Goal: Task Accomplishment & Management: Manage account settings

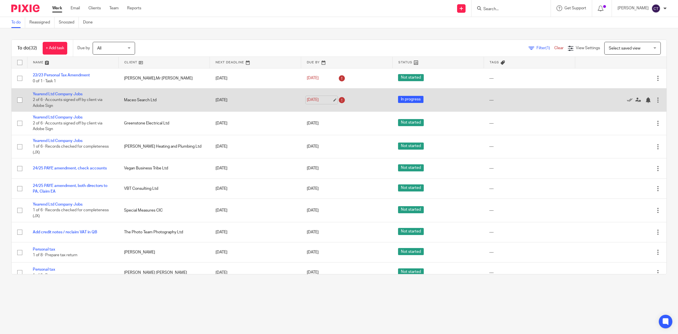
click at [318, 102] on link "[DATE]" at bounding box center [319, 100] width 25 height 6
click at [635, 101] on icon at bounding box center [638, 100] width 6 height 6
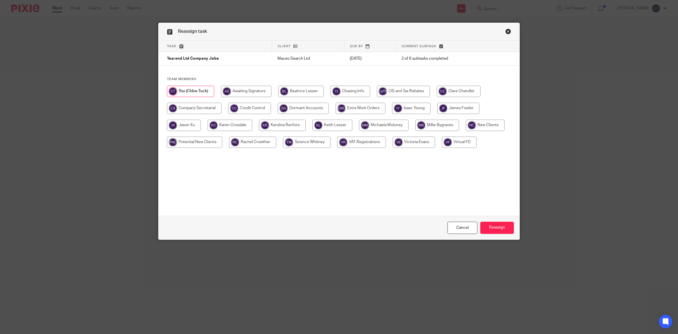
click at [323, 127] on input "radio" at bounding box center [332, 125] width 40 height 11
radio input "true"
click at [501, 227] on input "Reassign" at bounding box center [497, 227] width 34 height 12
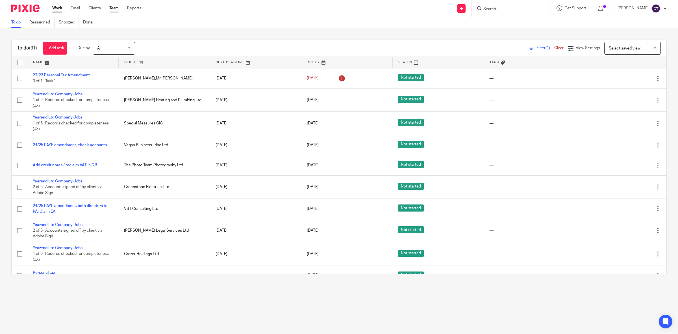
click at [115, 8] on link "Team" at bounding box center [113, 8] width 9 height 6
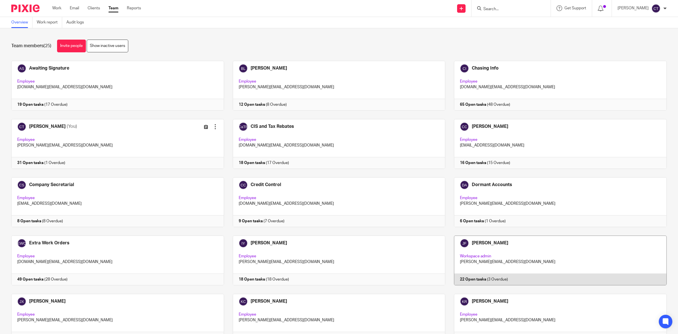
click at [517, 240] on link at bounding box center [555, 260] width 221 height 50
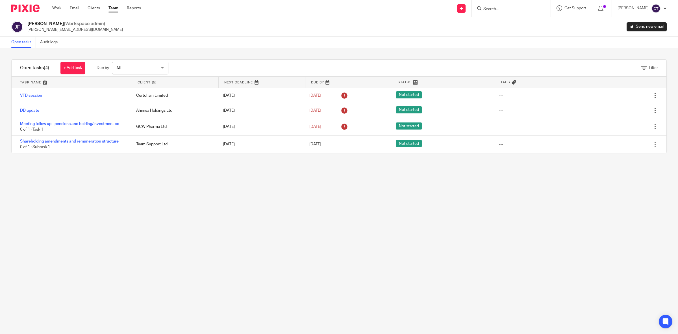
click at [111, 9] on link "Team" at bounding box center [113, 8] width 10 height 6
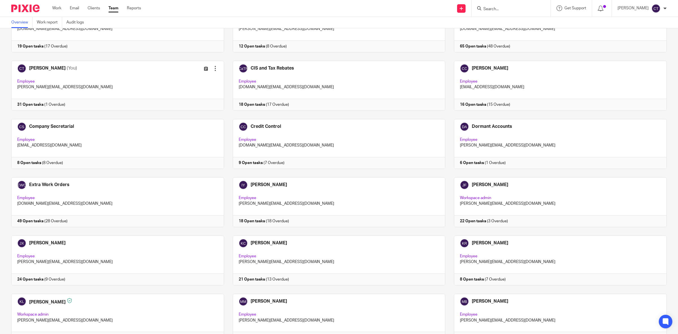
scroll to position [71, 0]
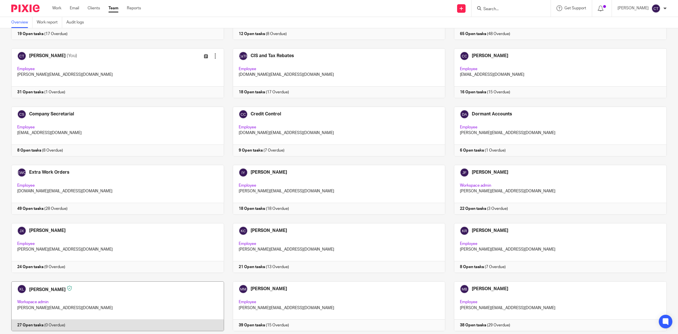
click at [170, 290] on link at bounding box center [113, 306] width 221 height 50
